Goal: Check status: Check status

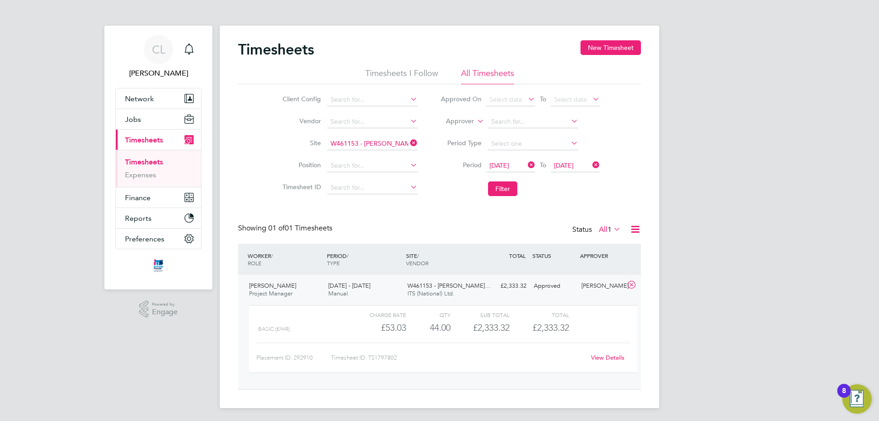
scroll to position [16, 89]
click at [408, 140] on icon at bounding box center [408, 142] width 0 height 13
click at [403, 145] on input at bounding box center [372, 143] width 90 height 13
click at [413, 155] on li "Orbiston Community Hub (20Z021)" at bounding box center [380, 156] width 109 height 12
type input "Orbiston Community Hub (20Z021)"
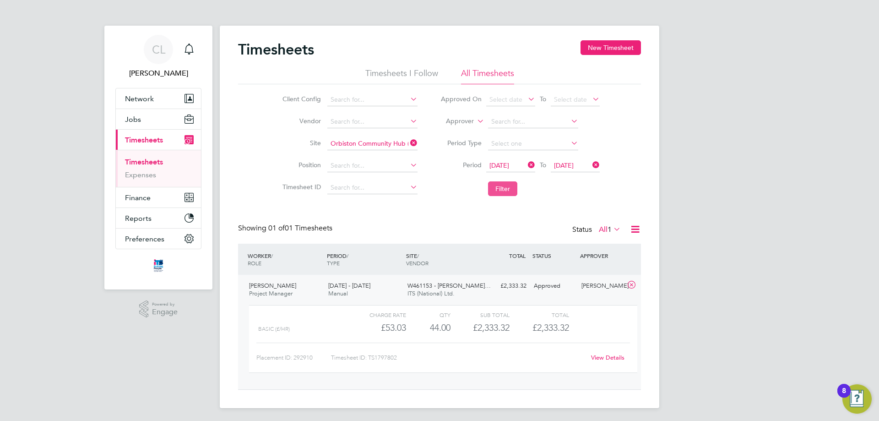
click at [495, 185] on button "Filter" at bounding box center [502, 188] width 29 height 15
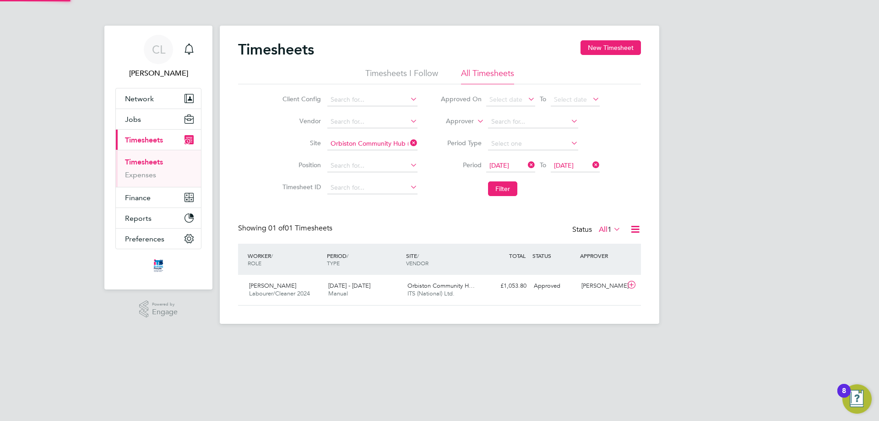
scroll to position [23, 80]
click at [532, 294] on div "[PERSON_NAME] Labourer/Cleaner 2024 [DATE] - [DATE] [DATE] - [DATE] Manual Orbi…" at bounding box center [439, 290] width 403 height 30
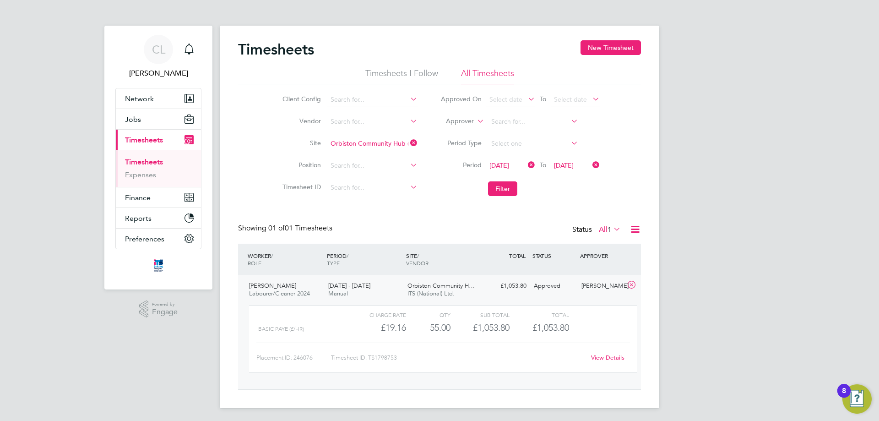
click at [709, 195] on div "CL [PERSON_NAME] Notifications Applications: Network Team Members Businesses Si…" at bounding box center [439, 211] width 879 height 422
click at [720, 184] on div "CL [PERSON_NAME] Notifications Applications: Network Team Members Businesses Si…" at bounding box center [439, 211] width 879 height 422
click at [161, 162] on link "Timesheets" at bounding box center [144, 161] width 38 height 9
click at [151, 162] on link "Timesheets" at bounding box center [144, 161] width 38 height 9
click at [407, 77] on li "Timesheets I Follow" at bounding box center [401, 76] width 73 height 16
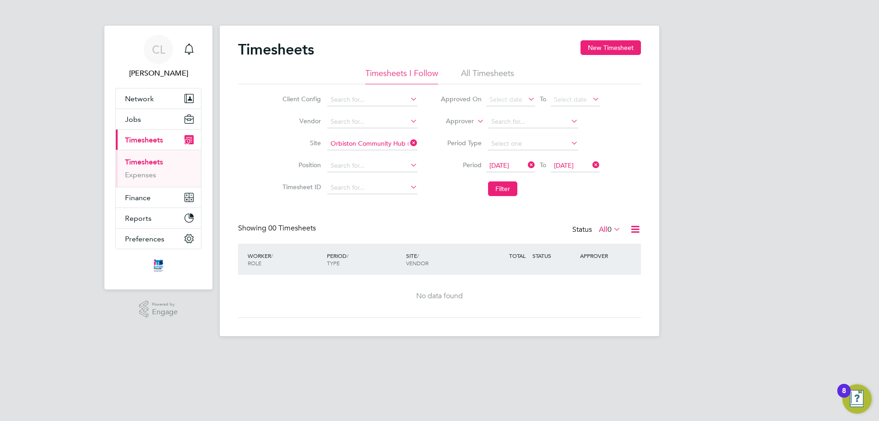
click at [408, 140] on icon at bounding box center [408, 142] width 0 height 13
click at [526, 162] on icon at bounding box center [526, 164] width 0 height 13
click at [590, 166] on icon at bounding box center [590, 164] width 0 height 13
click at [498, 194] on button "Filter" at bounding box center [502, 188] width 29 height 15
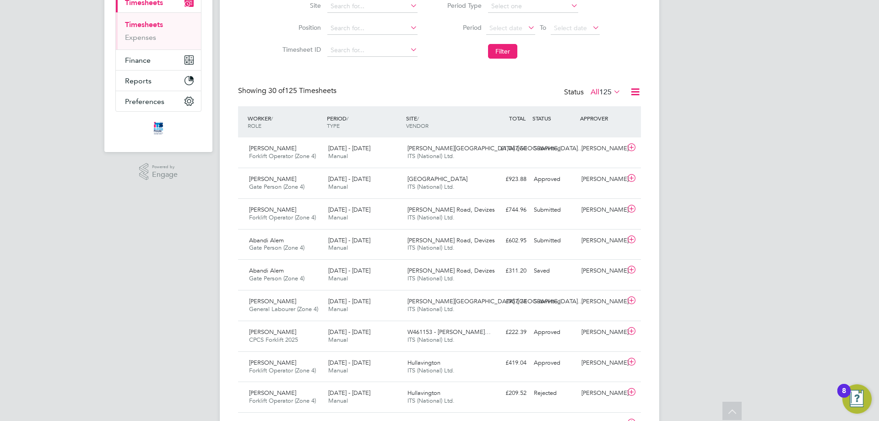
scroll to position [130, 0]
